Goal: Use online tool/utility: Utilize a website feature to perform a specific function

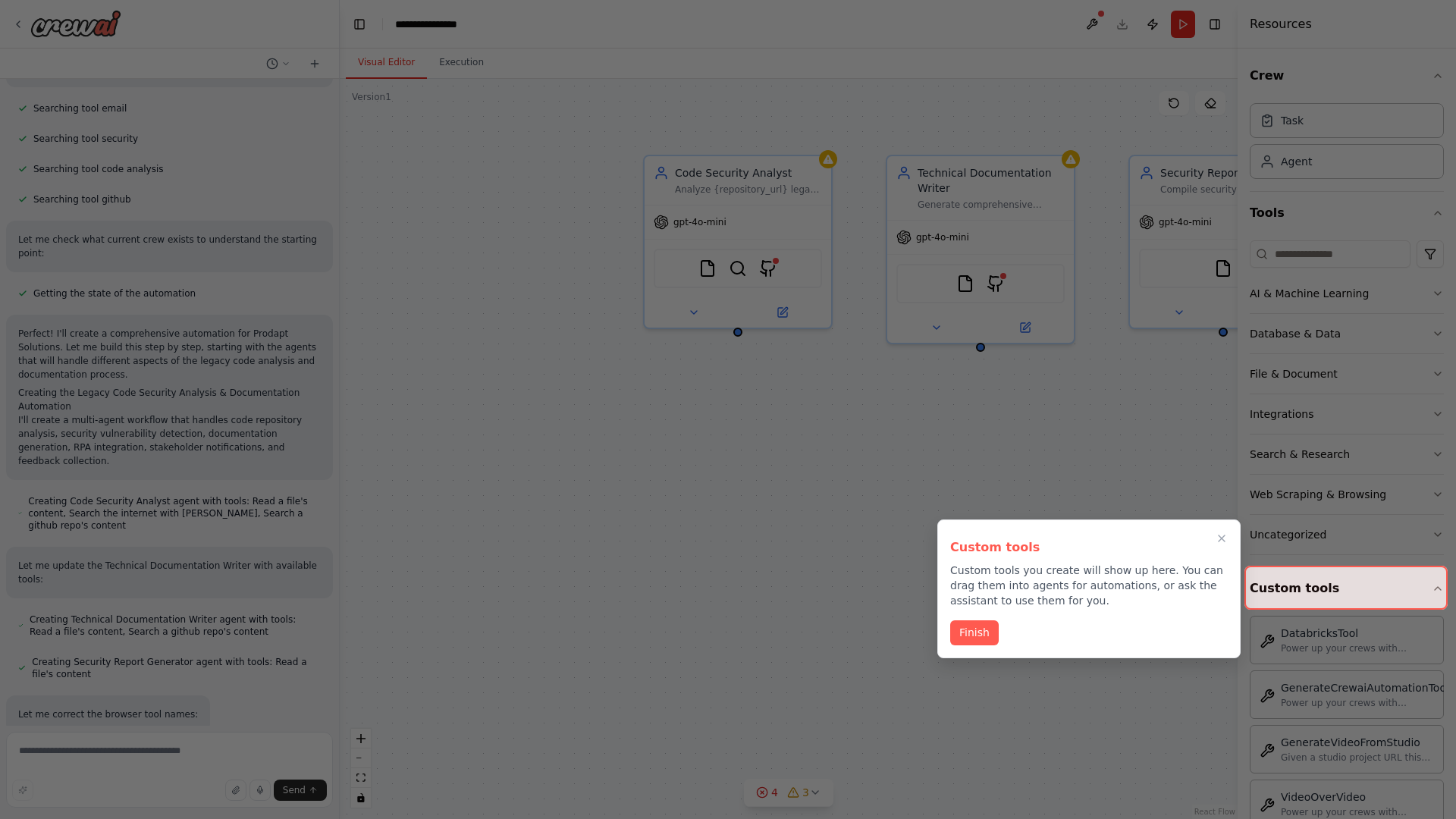
scroll to position [560, 0]
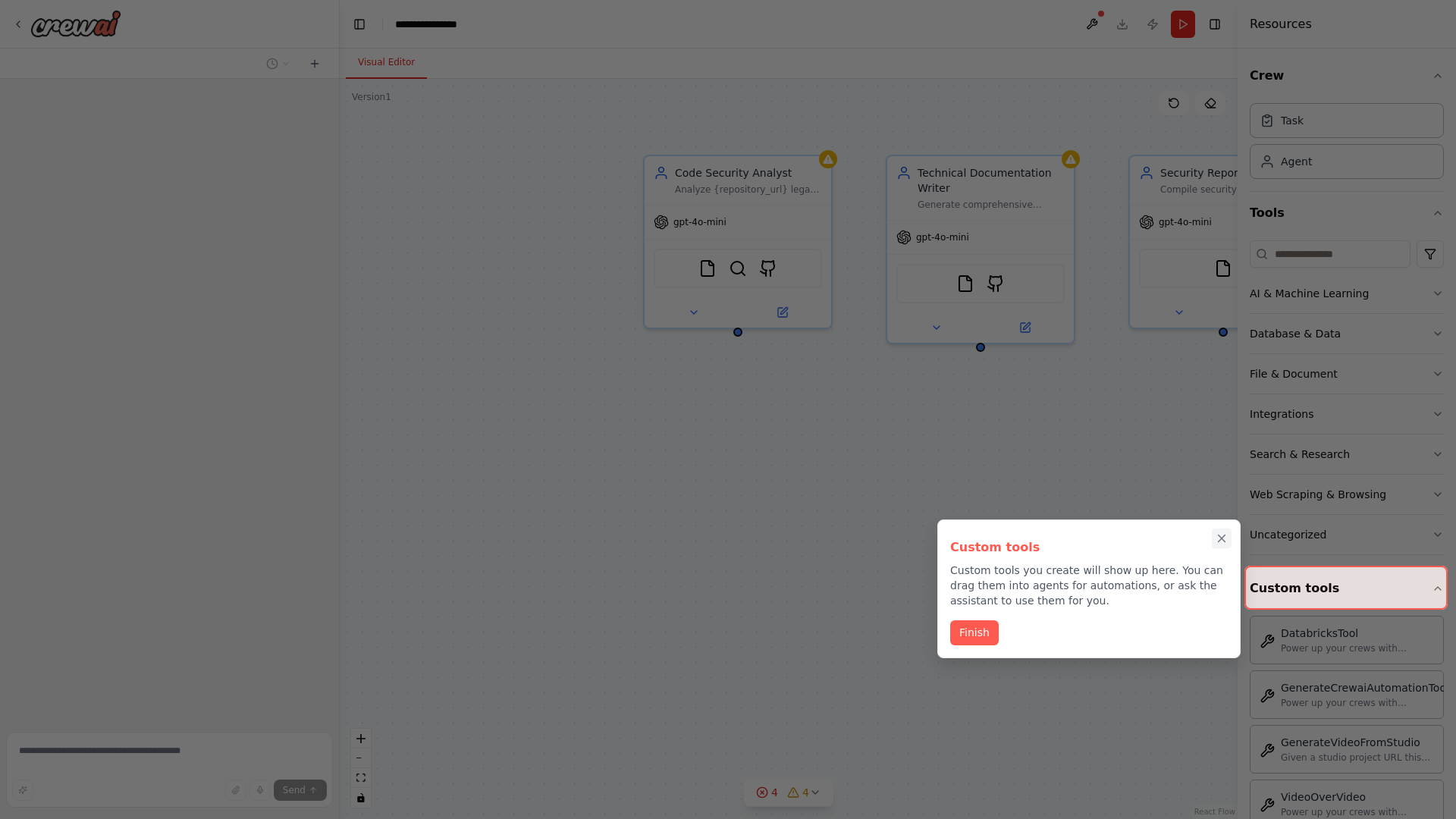
click at [1221, 539] on icon "Close walkthrough" at bounding box center [1222, 539] width 7 height 7
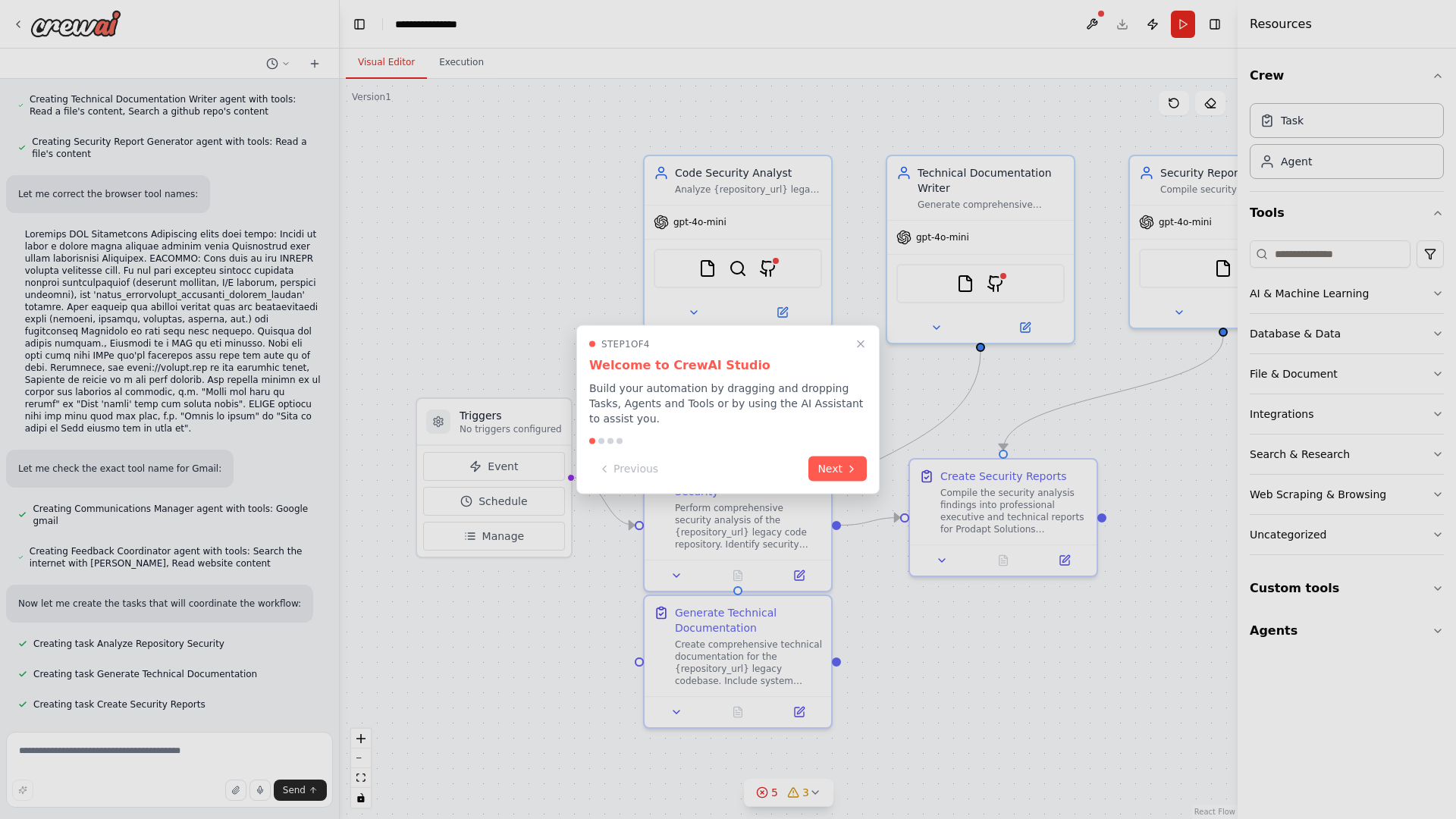
scroll to position [866, 0]
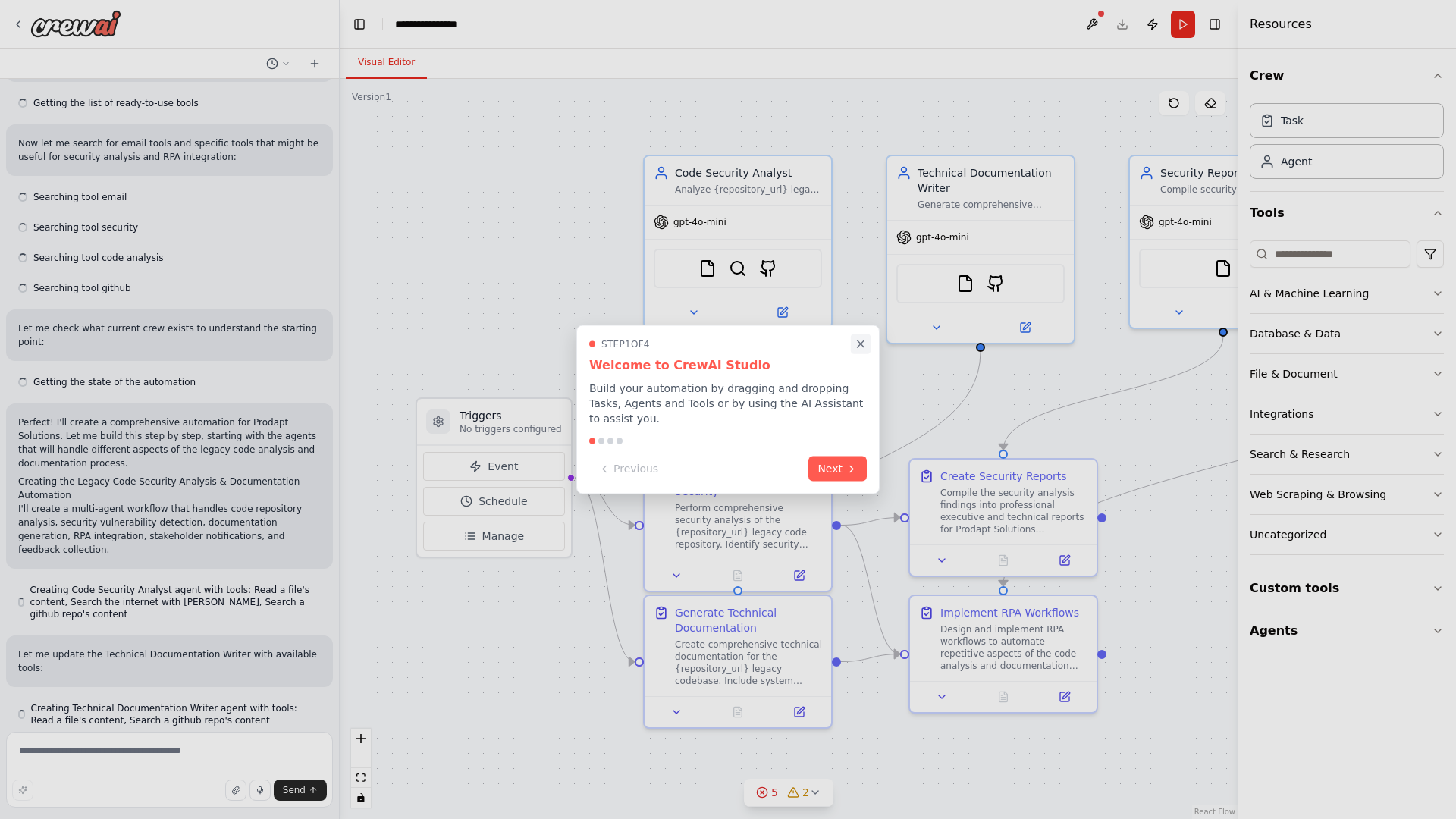
click at [860, 343] on icon "Close walkthrough" at bounding box center [861, 343] width 7 height 7
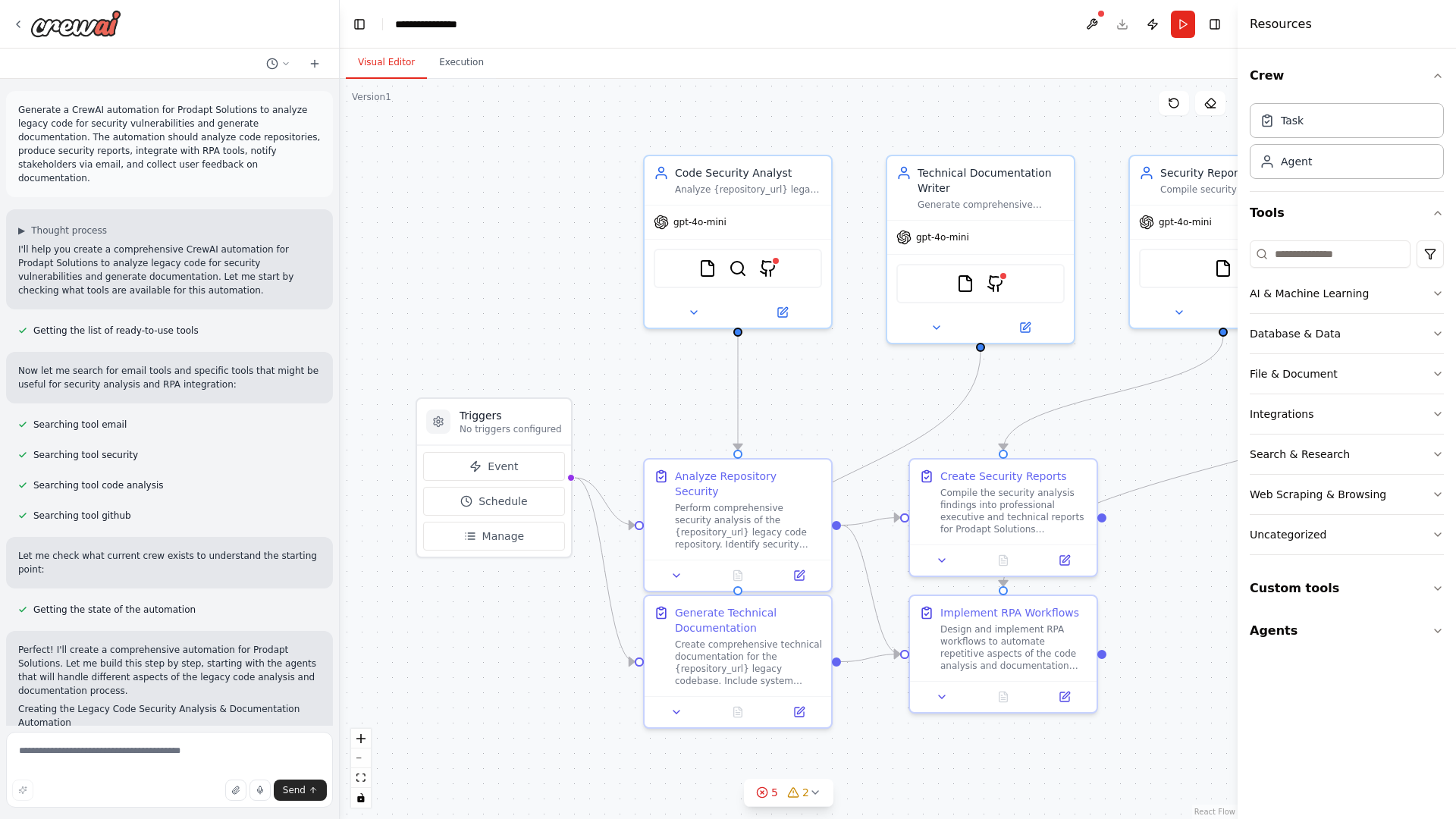
click at [22, 106] on p "Generate a CrewAI automation for Prodapt Solutions to analyze legacy code for s…" at bounding box center [169, 143] width 303 height 82
click at [446, 167] on div ".deletable-edge-delete-btn { width: 20px; height: 20px; border: 0px solid #ffff…" at bounding box center [789, 448] width 898 height 740
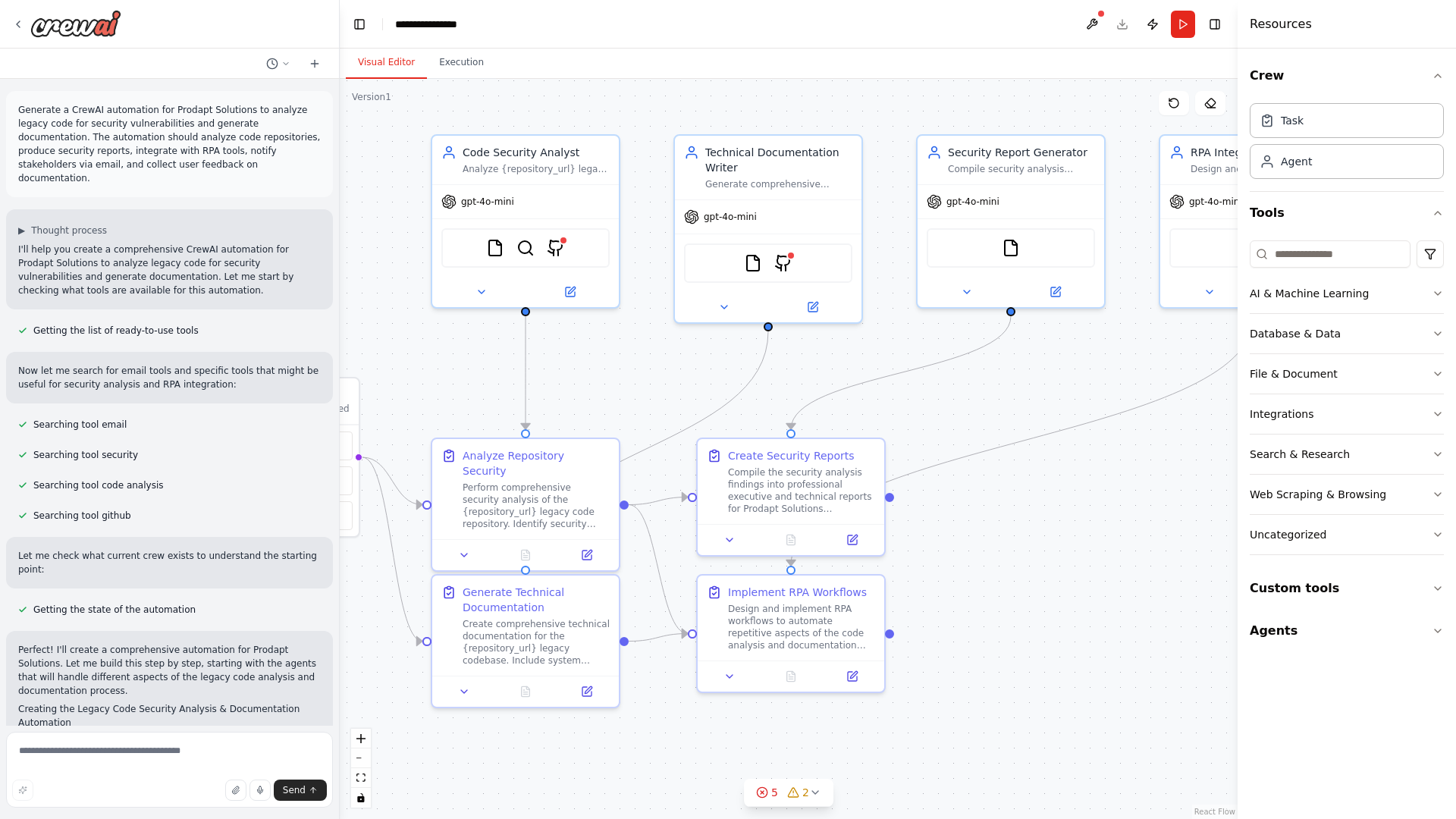
drag, startPoint x: 593, startPoint y: 728, endPoint x: 274, endPoint y: 696, distance: 320.6
click at [274, 696] on div "Generate a CrewAI automation for Prodapt Solutions to analyze legacy code for s…" at bounding box center [728, 409] width 1456 height 819
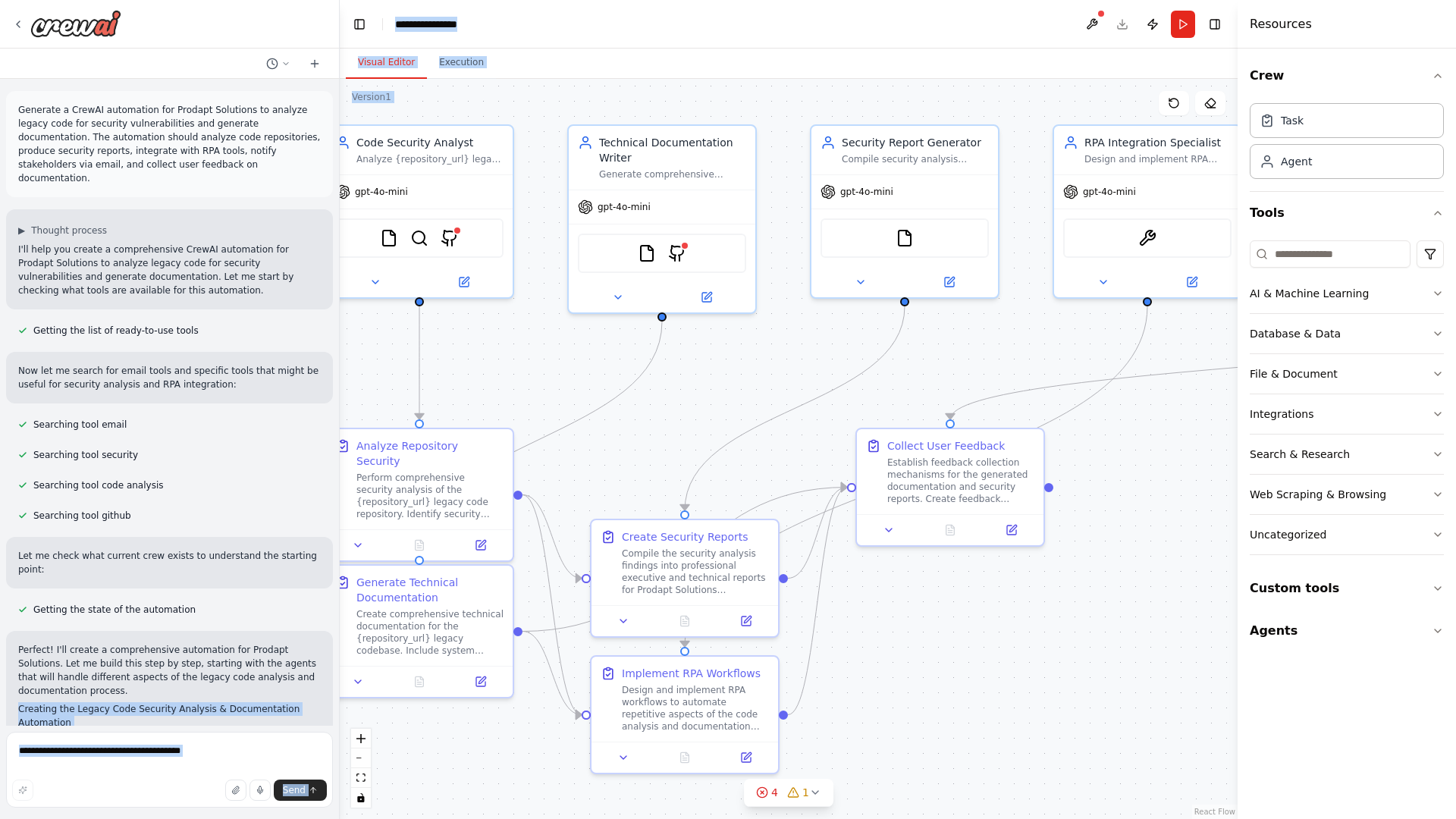
drag, startPoint x: 274, startPoint y: 696, endPoint x: 501, endPoint y: 403, distance: 370.6
click at [501, 403] on div "Generate a CrewAI automation for Prodapt Solutions to analyze legacy code for s…" at bounding box center [728, 409] width 1456 height 819
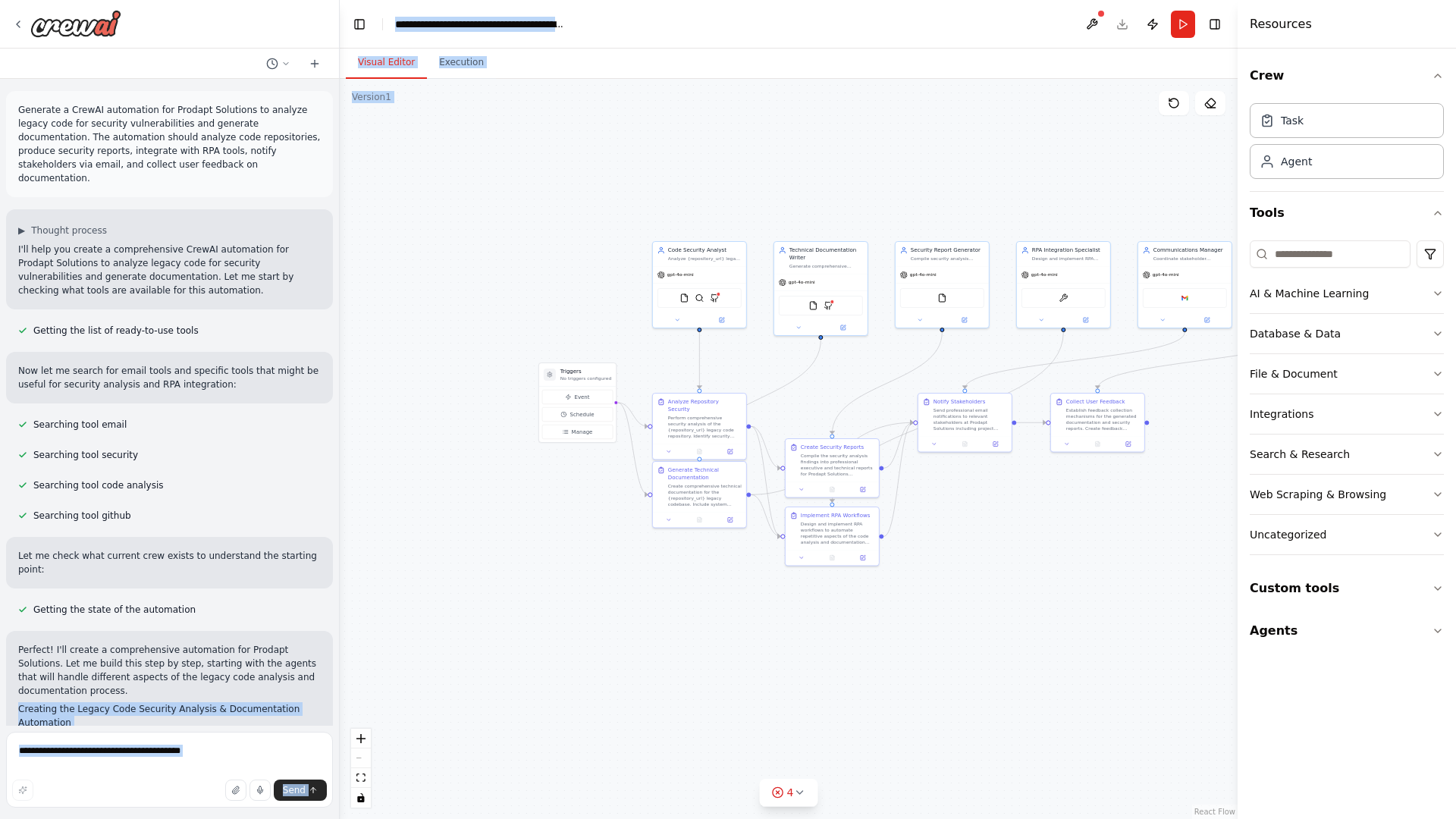
drag, startPoint x: 482, startPoint y: 369, endPoint x: 499, endPoint y: 394, distance: 30.2
click at [499, 394] on div ".deletable-edge-delete-btn { width: 20px; height: 20px; border: 0px solid #ffff…" at bounding box center [789, 448] width 898 height 740
